Goal: Information Seeking & Learning: Learn about a topic

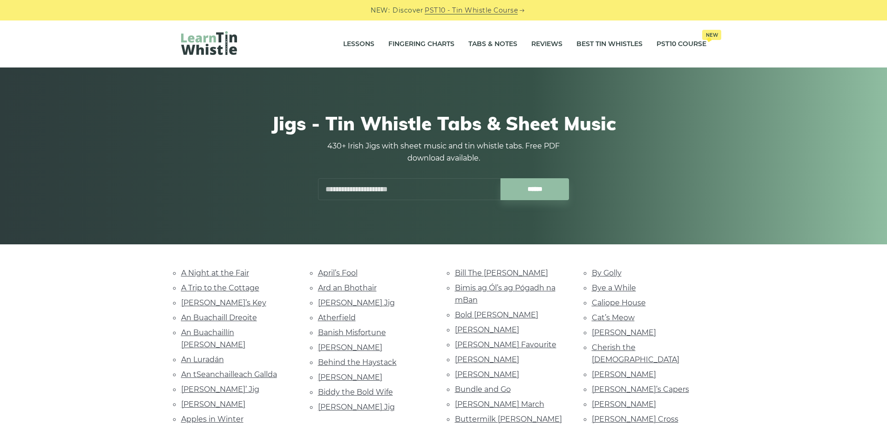
scroll to position [93, 0]
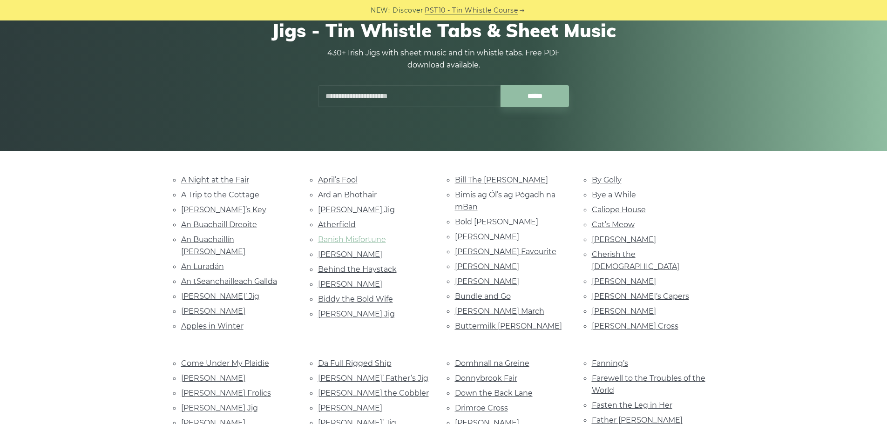
click at [350, 240] on link "Banish Misfortune" at bounding box center [352, 239] width 68 height 9
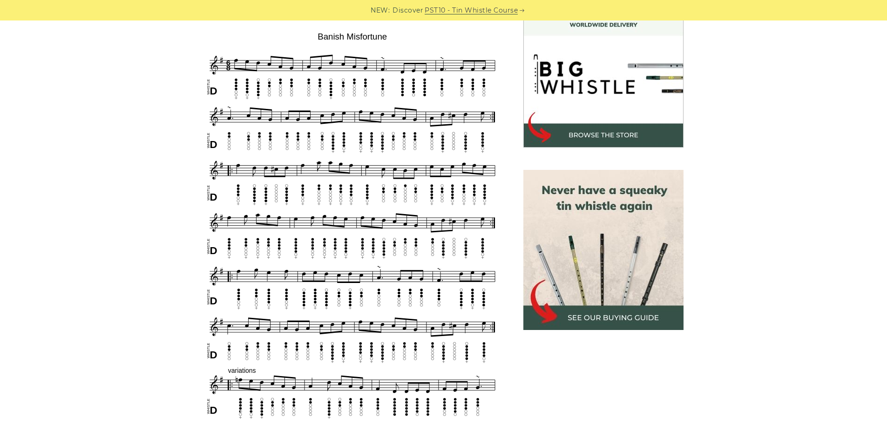
scroll to position [233, 0]
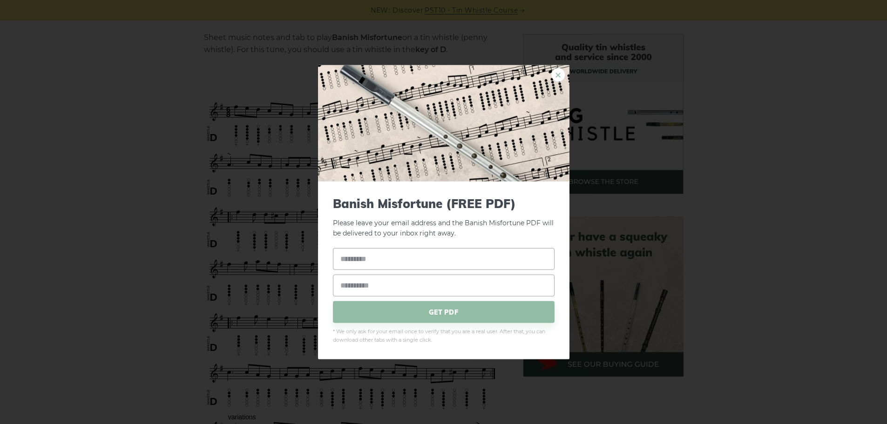
click at [561, 75] on link "×" at bounding box center [558, 75] width 14 height 14
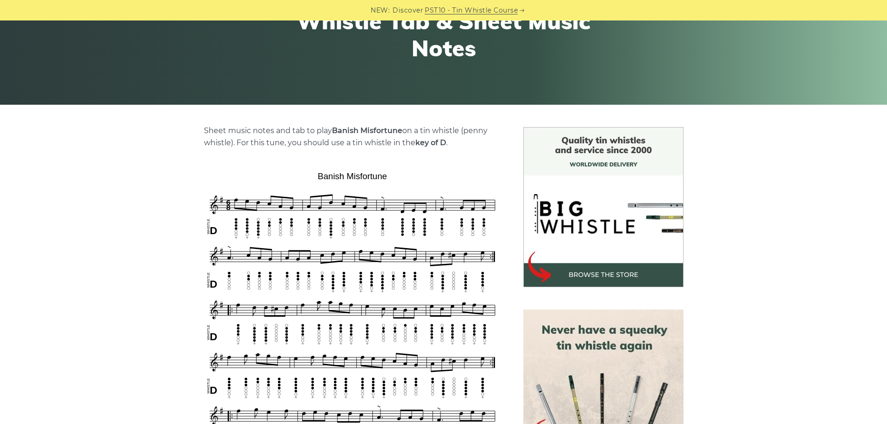
scroll to position [0, 0]
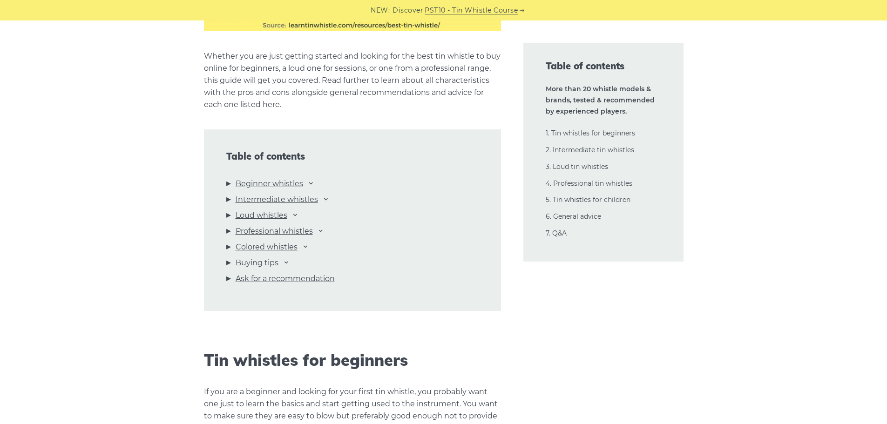
scroll to position [978, 0]
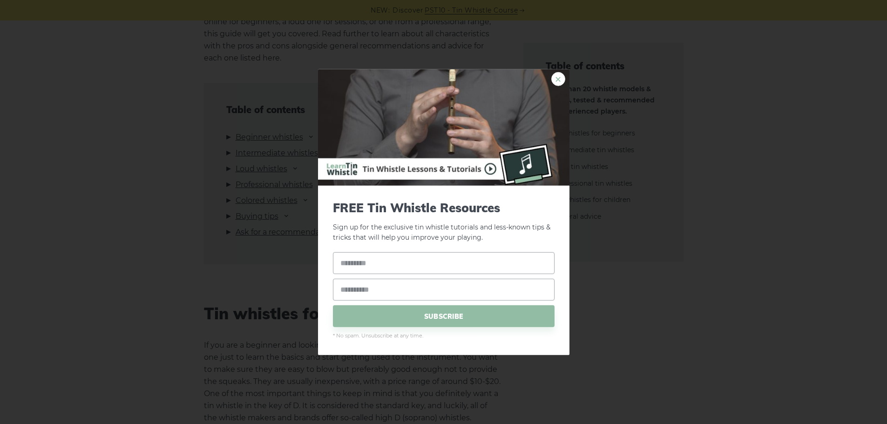
click at [554, 79] on link "×" at bounding box center [558, 79] width 14 height 14
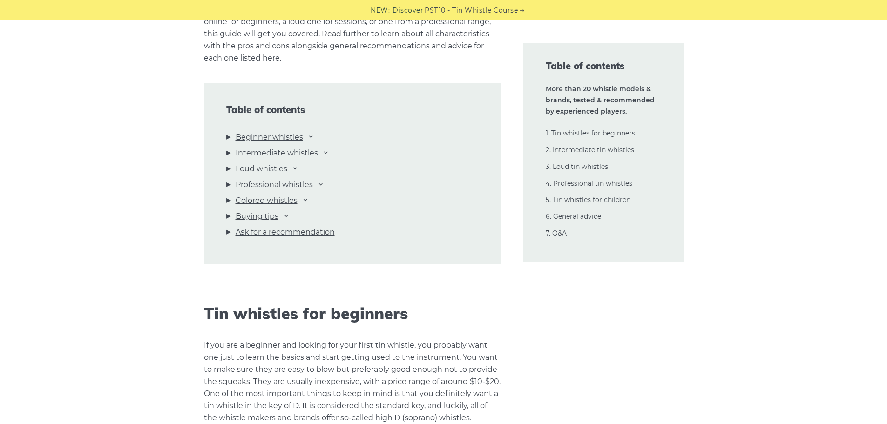
scroll to position [1071, 0]
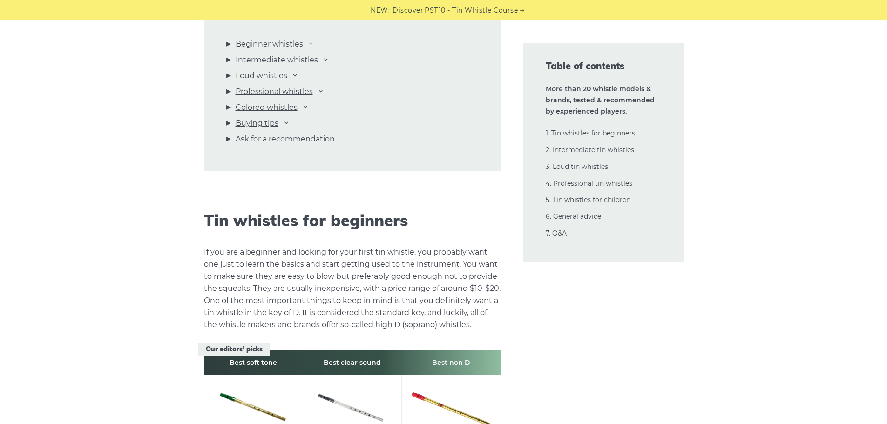
click at [312, 44] on icon at bounding box center [310, 43] width 7 height 7
